Goal: Information Seeking & Learning: Learn about a topic

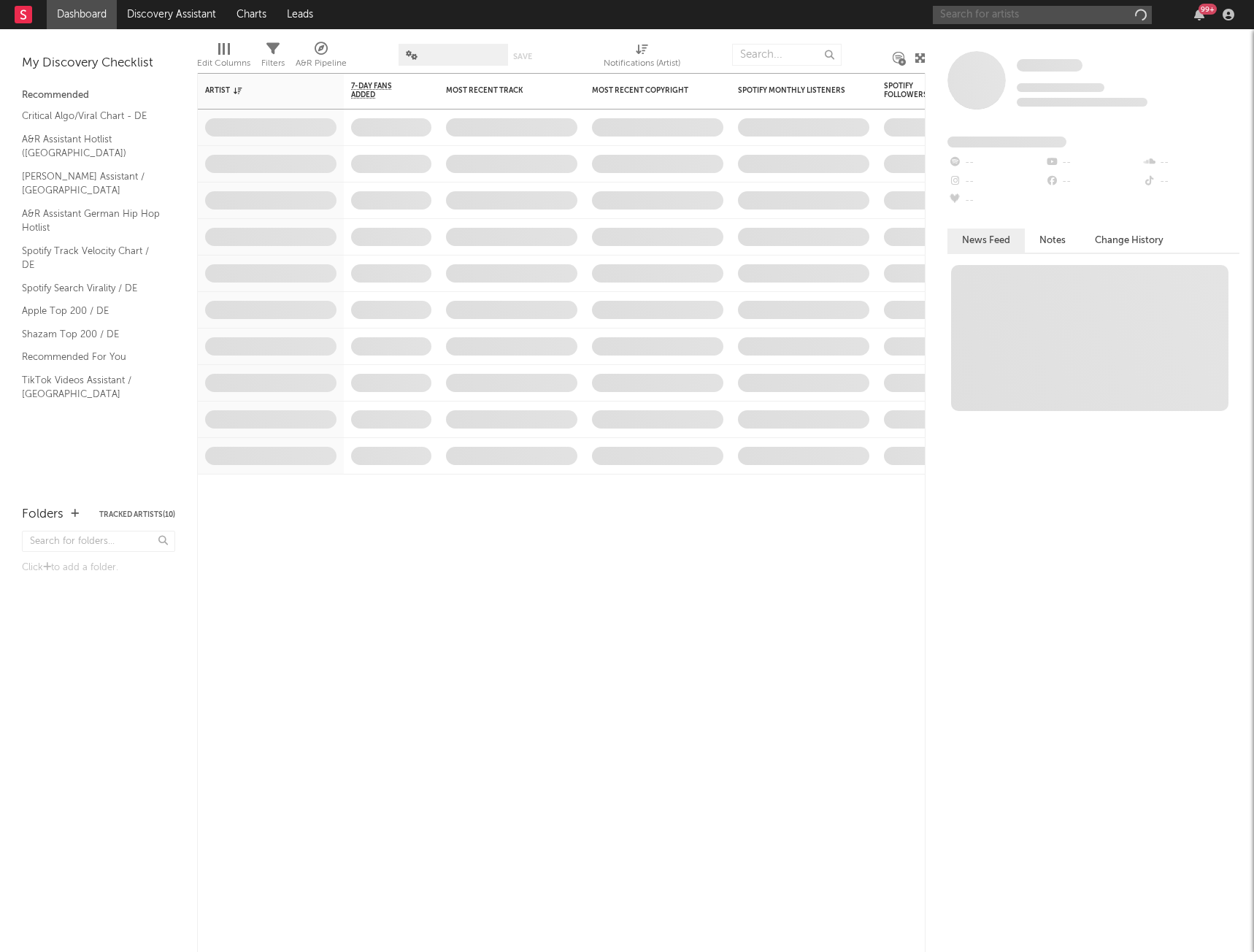
click at [1108, 15] on input "text" at bounding box center [1042, 14] width 219 height 18
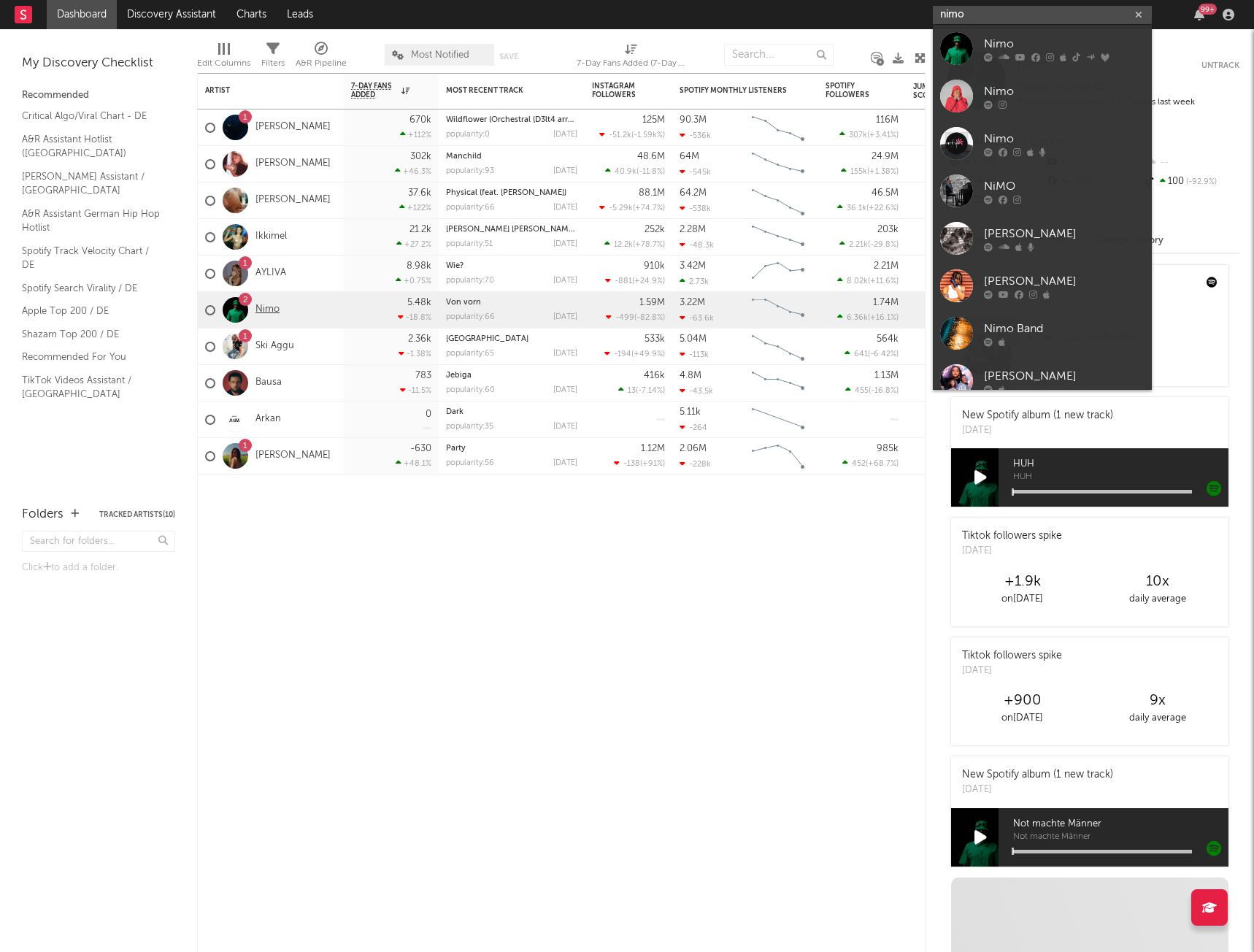
type input "nimo"
click at [268, 310] on link "Nimo" at bounding box center [267, 310] width 24 height 13
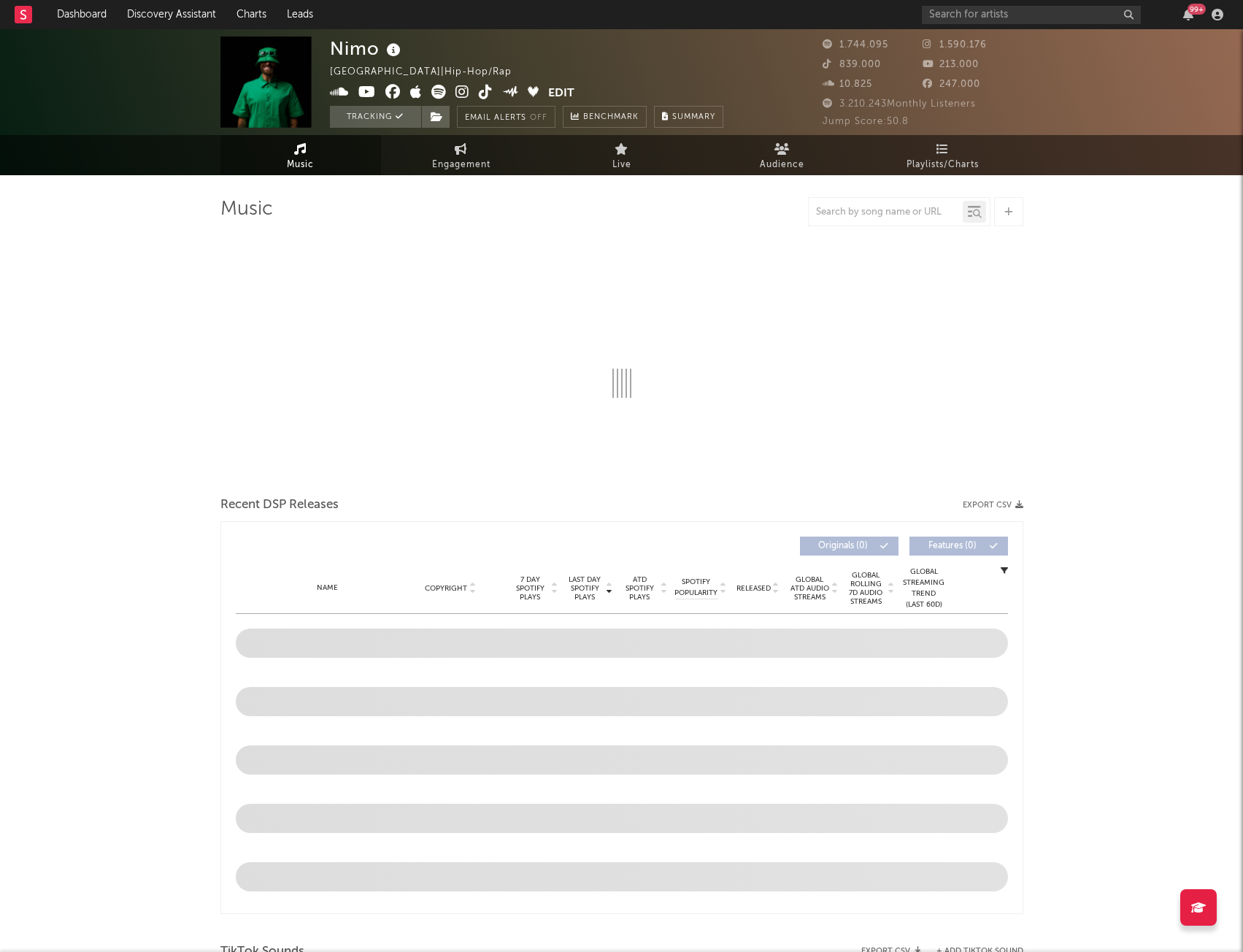
select select "6m"
